Goal: Complete application form

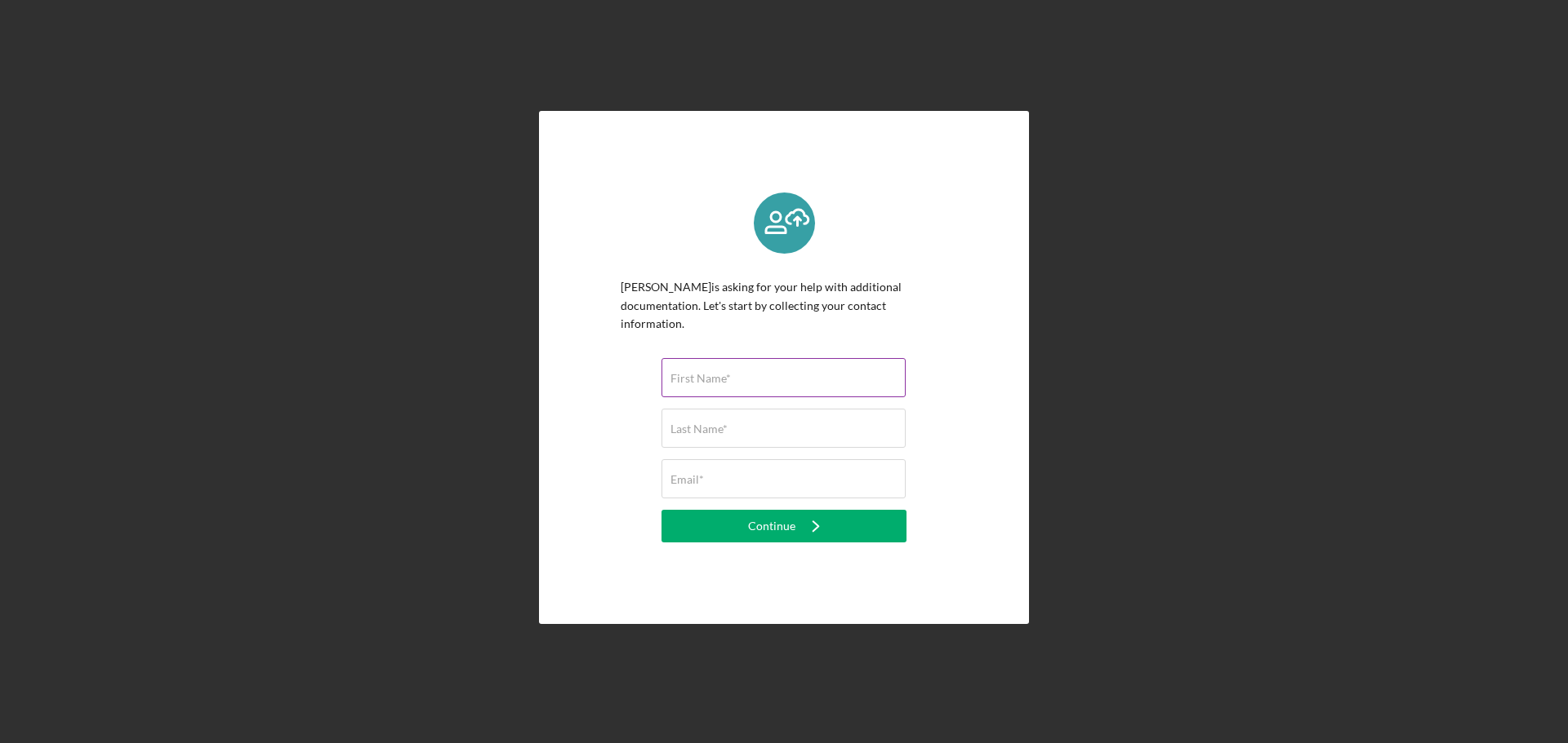
click at [513, 179] on input "First Name*" at bounding box center [784, 377] width 245 height 39
type input "[PERSON_NAME]"
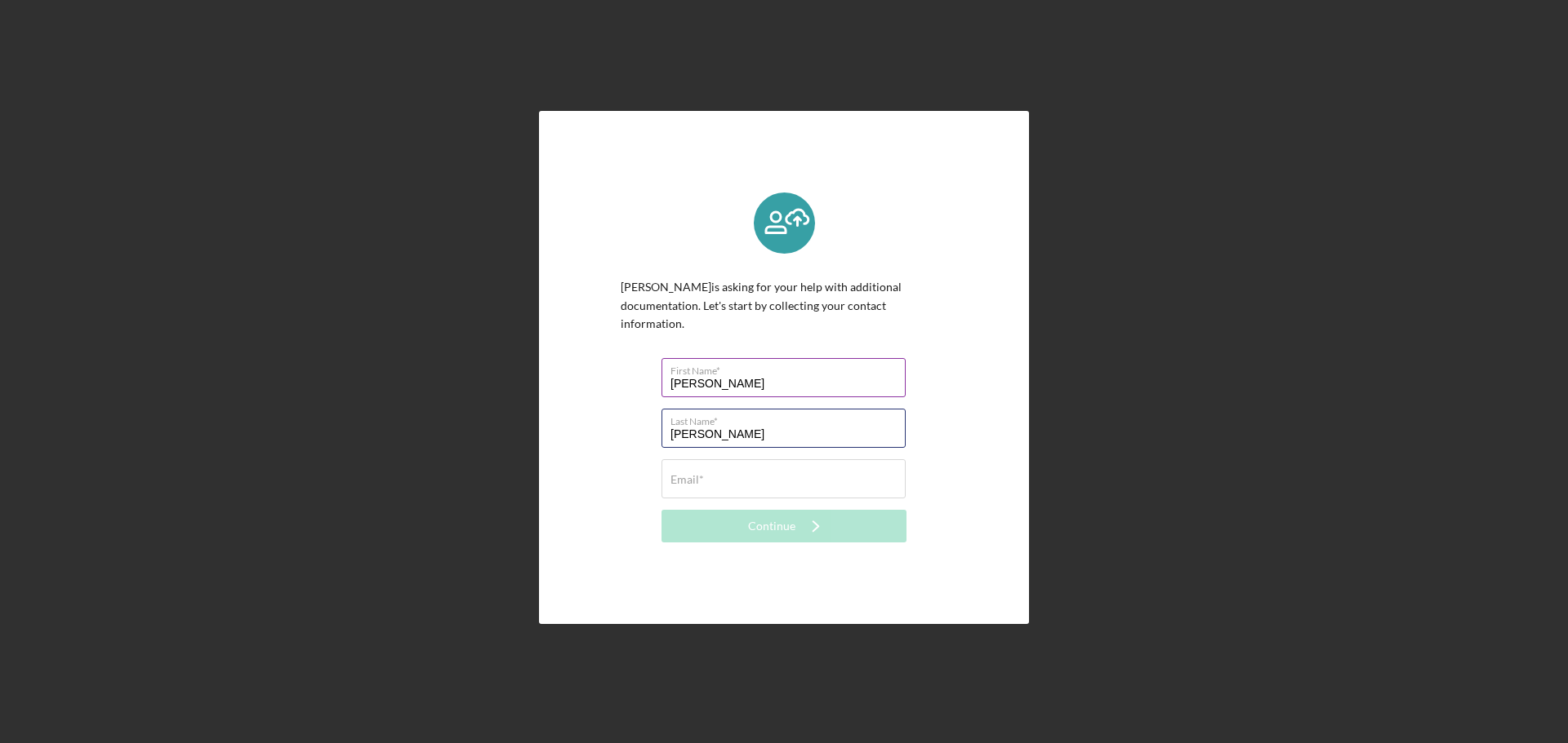
type input "[PERSON_NAME]"
type input "[PERSON_NAME][EMAIL_ADDRESS][PERSON_NAME][DOMAIN_NAME]"
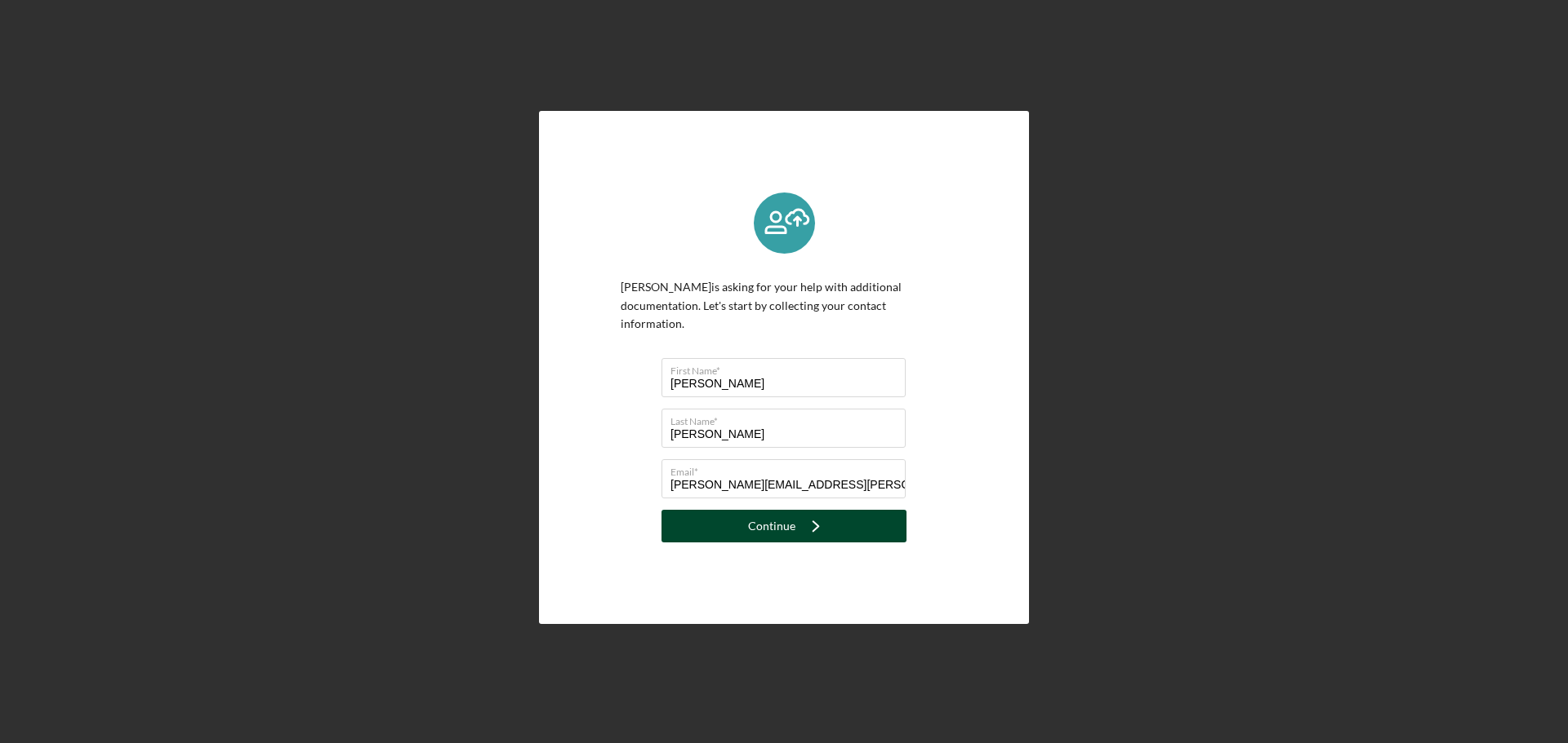
click at [513, 179] on icon "Icon/Navigate" at bounding box center [815, 526] width 41 height 41
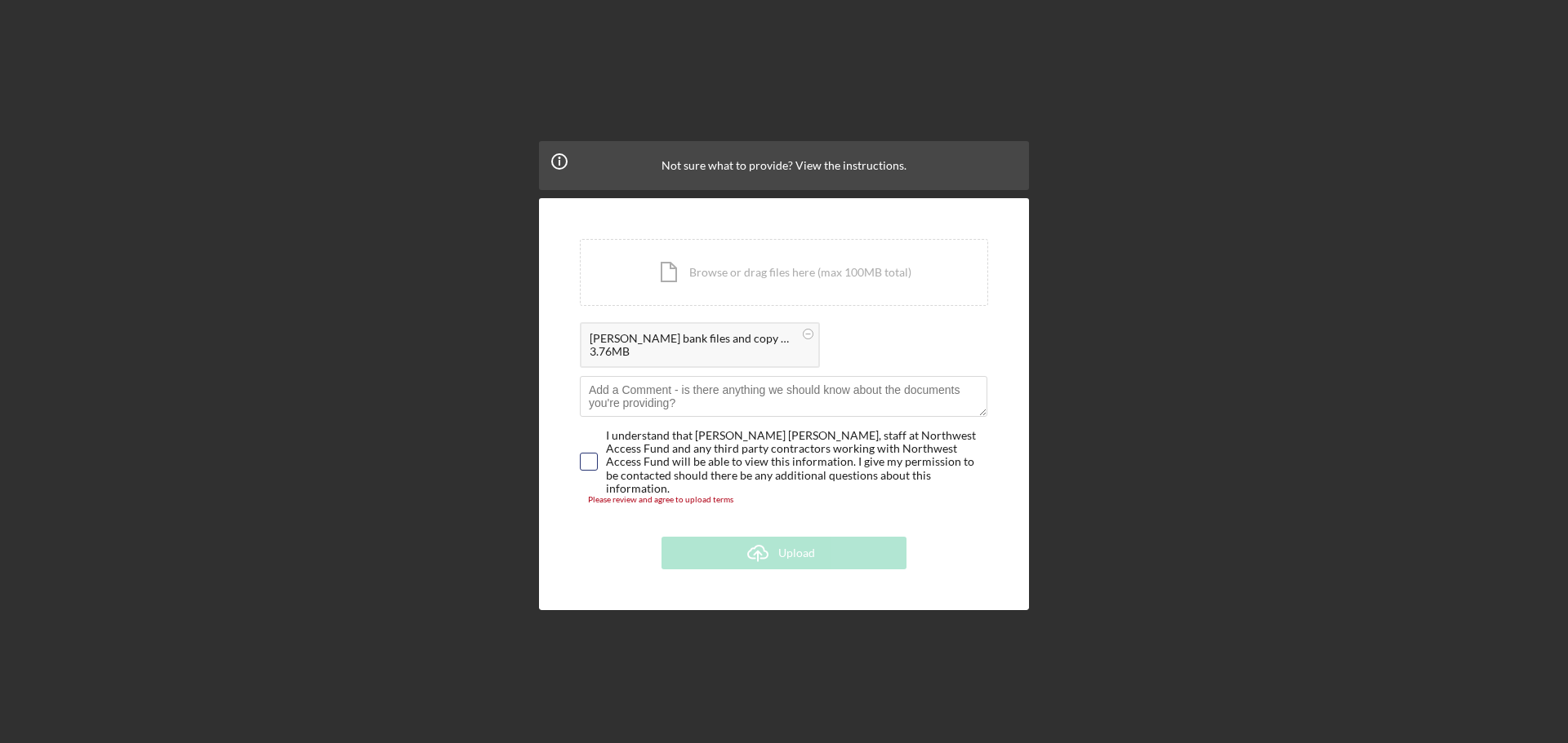
click at [513, 179] on input "checkbox" at bounding box center [589, 461] width 16 height 16
checkbox input "true"
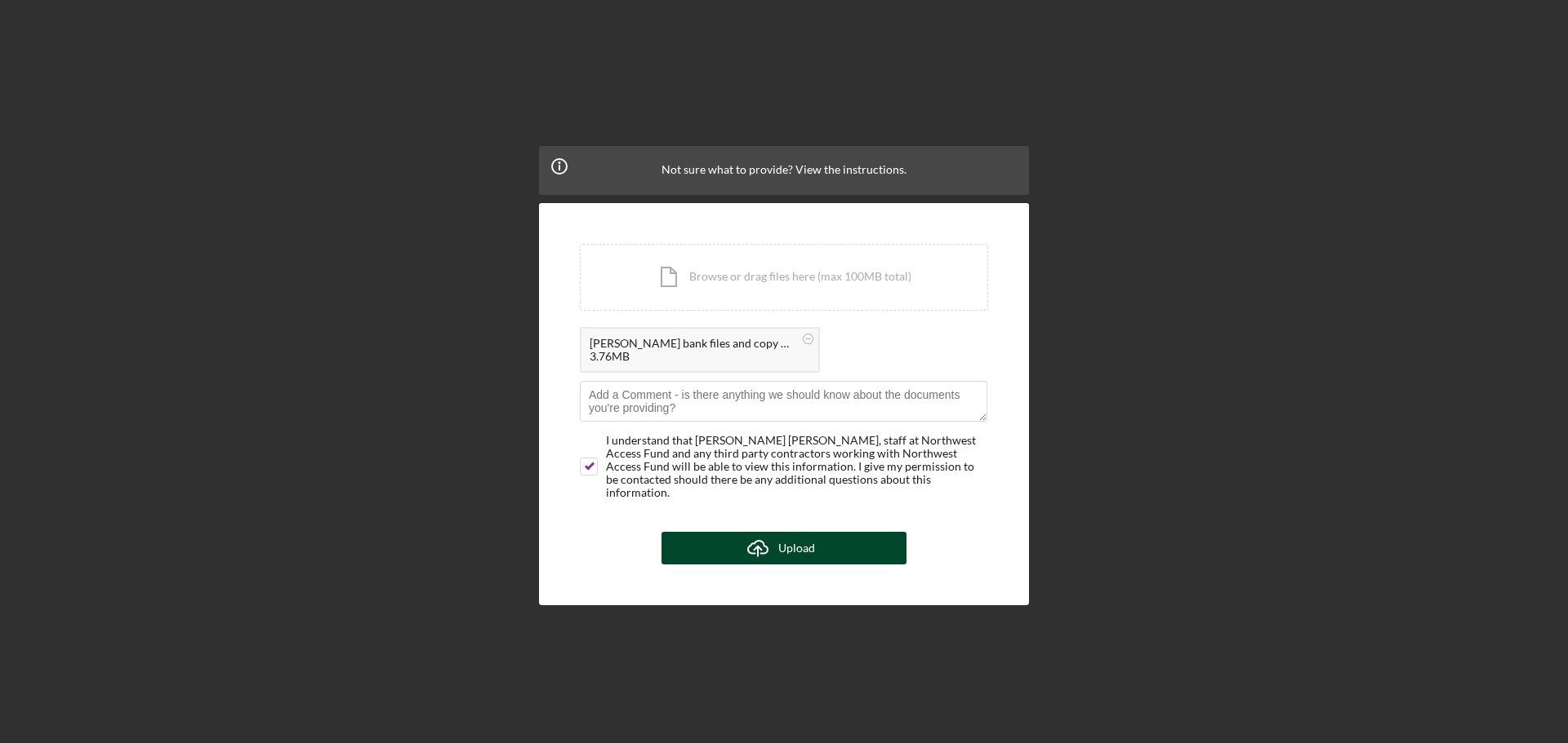
click at [513, 179] on div "Upload" at bounding box center [796, 548] width 36 height 32
